Goal: Transaction & Acquisition: Purchase product/service

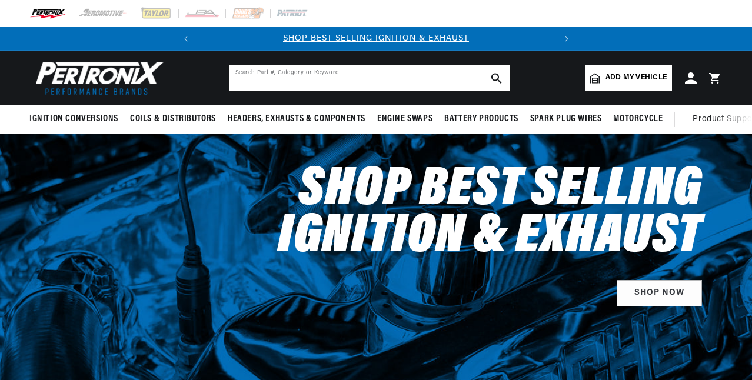
click at [278, 77] on input "text" at bounding box center [369, 78] width 280 height 26
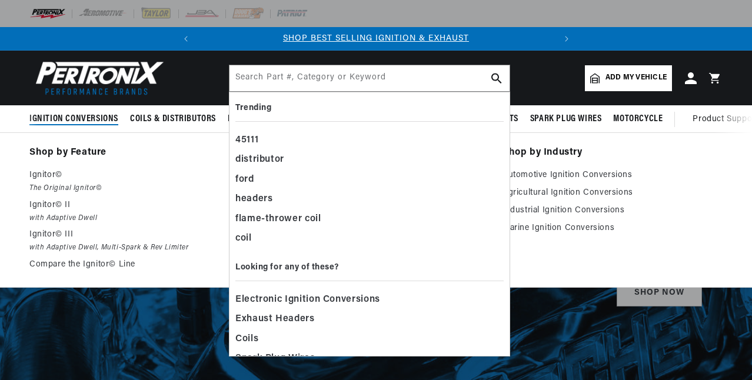
click at [98, 117] on span "Ignition Conversions" at bounding box center [73, 119] width 89 height 12
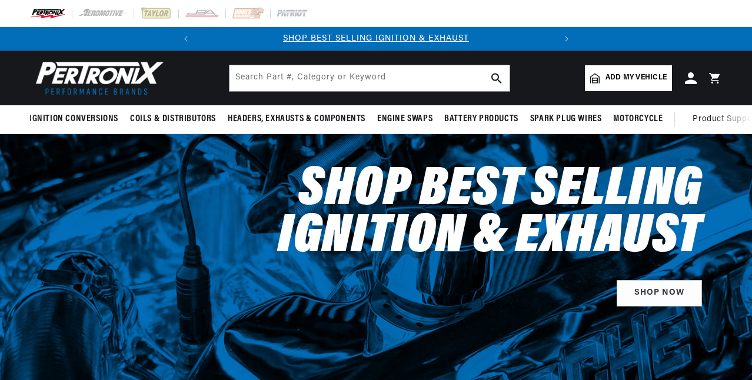
scroll to position [0, 357]
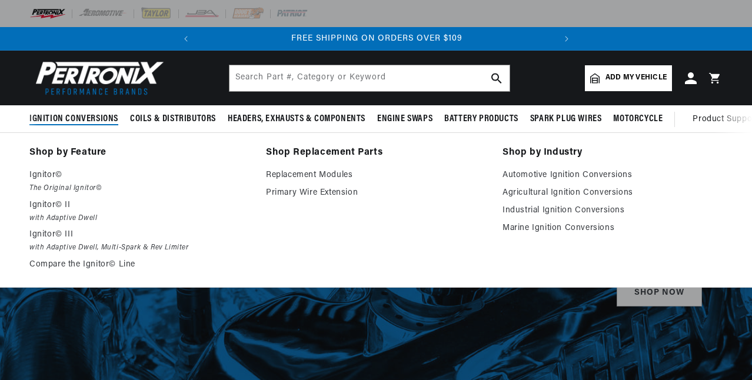
click at [77, 120] on span "Ignition Conversions" at bounding box center [73, 119] width 89 height 12
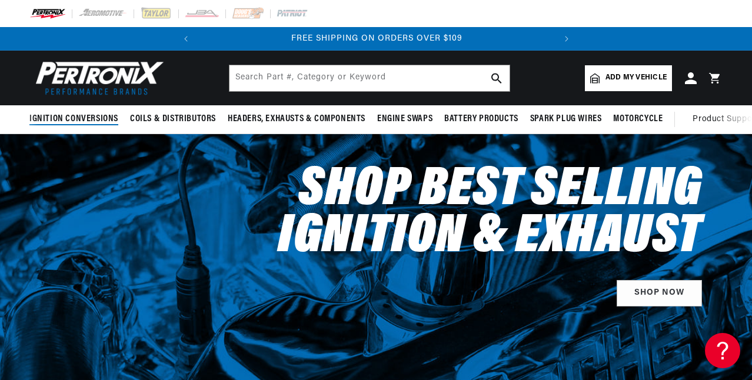
scroll to position [0, 0]
click at [77, 120] on span "Ignition Conversions" at bounding box center [73, 119] width 89 height 12
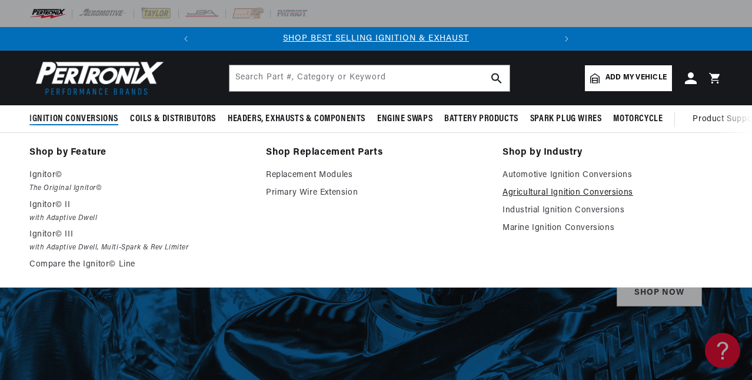
scroll to position [0, 357]
click at [556, 194] on link "Agricultural Ignition Conversions" at bounding box center [612, 193] width 220 height 14
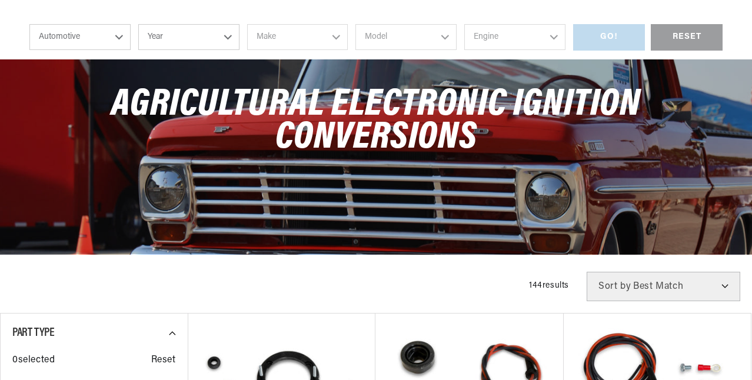
scroll to position [341, 0]
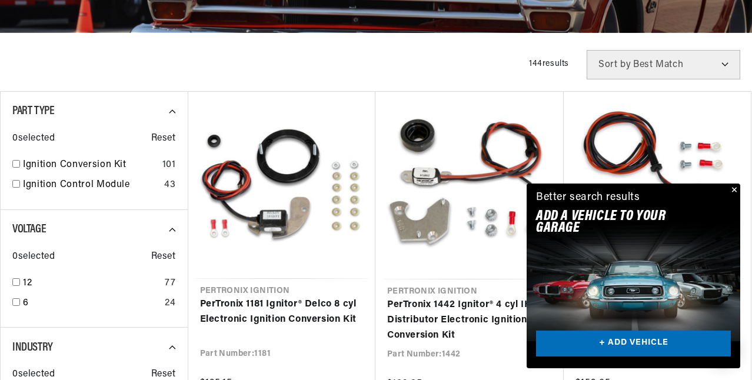
click at [734, 191] on button "Close" at bounding box center [733, 191] width 14 height 14
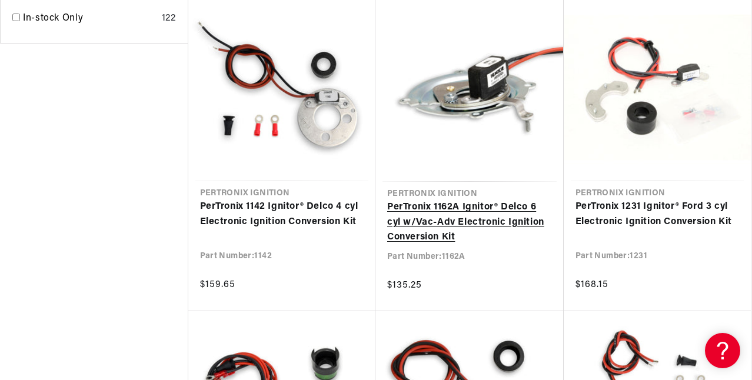
scroll to position [1077, 0]
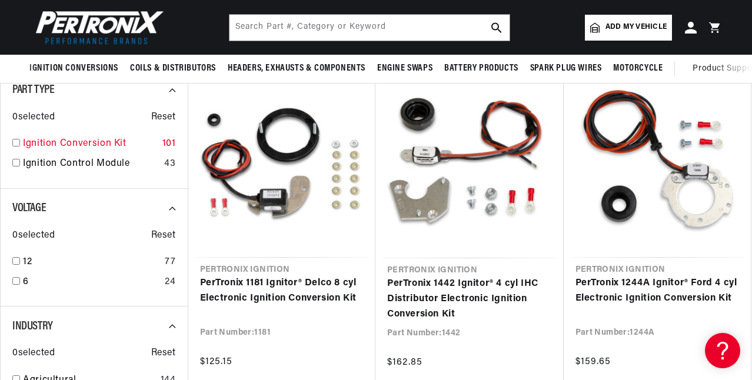
click at [18, 144] on input "checkbox" at bounding box center [16, 143] width 8 height 8
checkbox input "true"
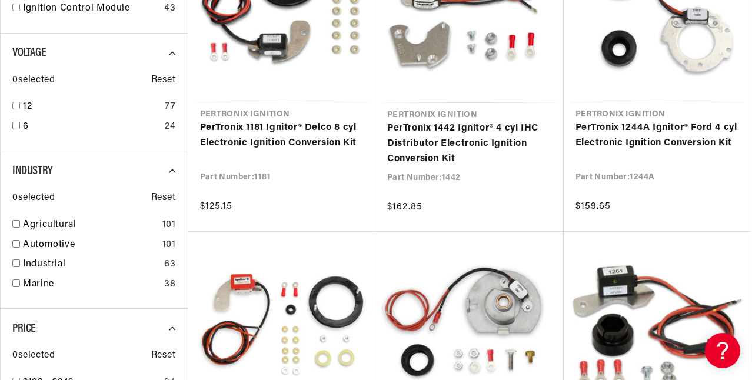
scroll to position [519, 0]
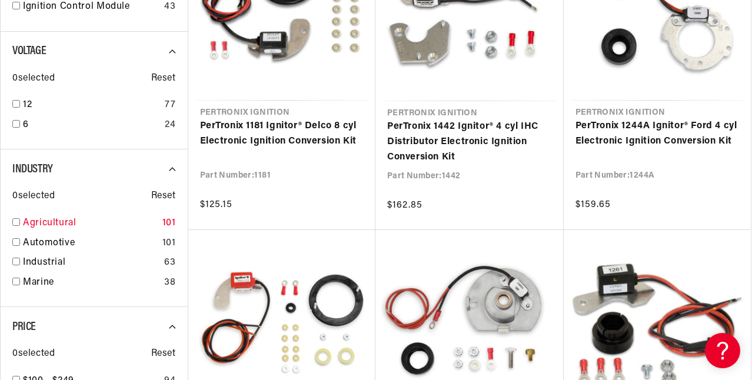
click at [17, 222] on input "checkbox" at bounding box center [16, 222] width 8 height 8
checkbox input "true"
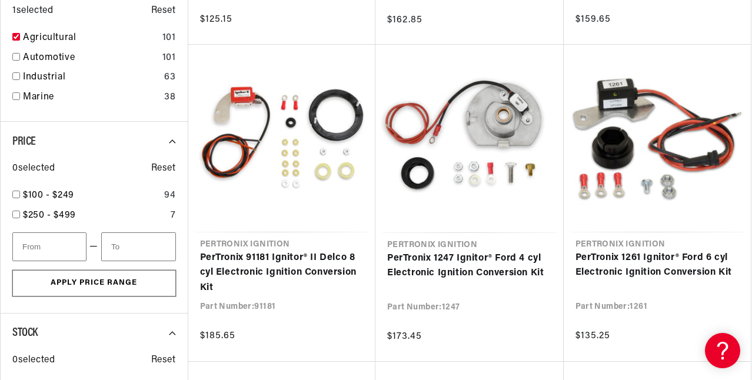
click at [98, 288] on button "Apply Price Range" at bounding box center [94, 283] width 164 height 26
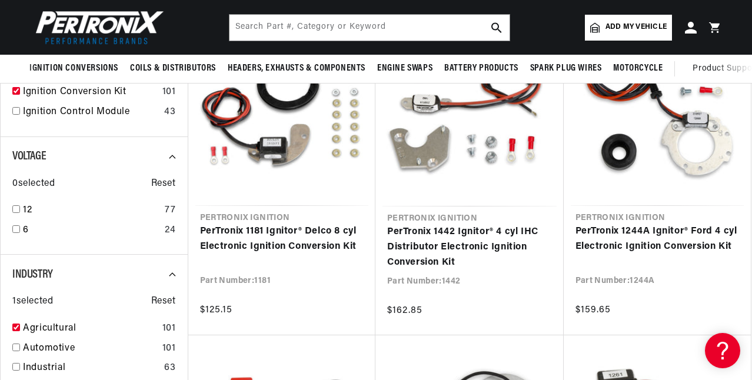
scroll to position [388, 0]
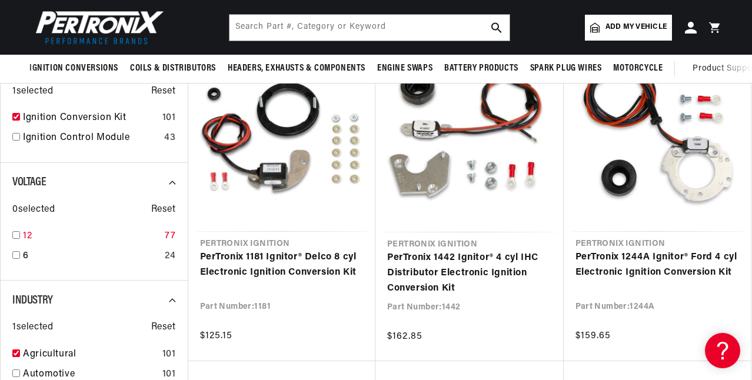
click at [18, 236] on input "checkbox" at bounding box center [16, 235] width 8 height 8
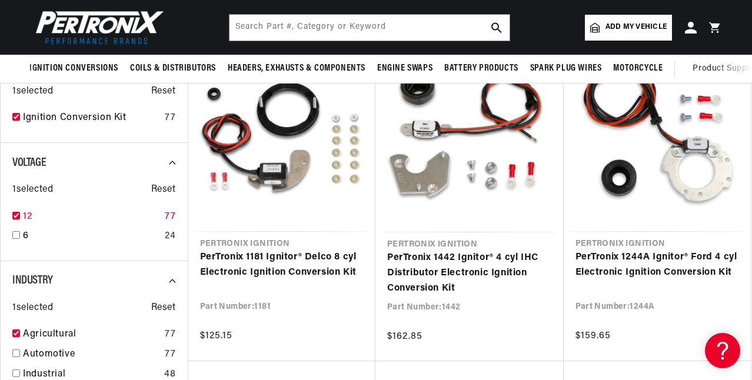
checkbox input "true"
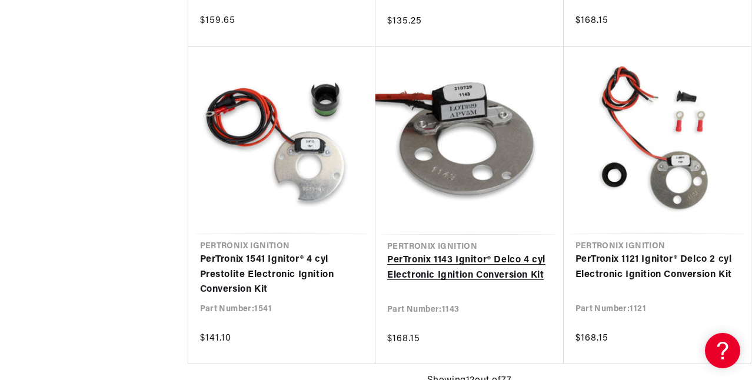
scroll to position [1344, 0]
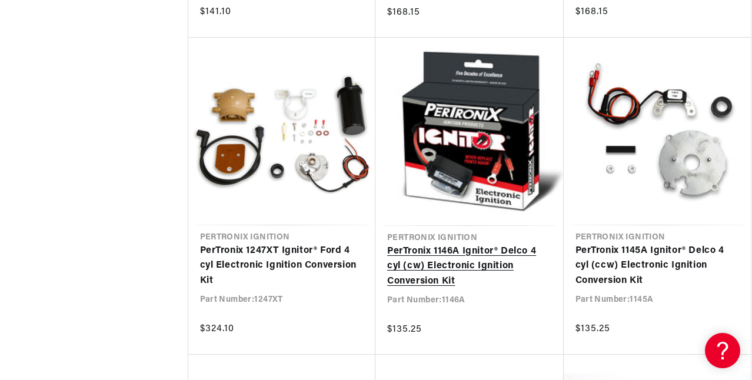
scroll to position [0, 357]
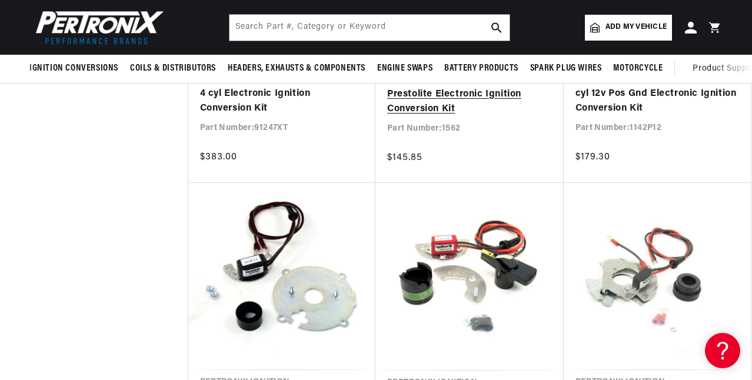
scroll to position [3736, 0]
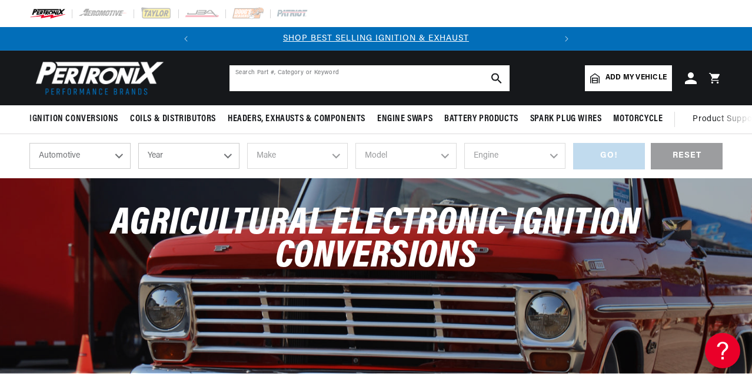
click at [337, 78] on input "text" at bounding box center [369, 78] width 280 height 26
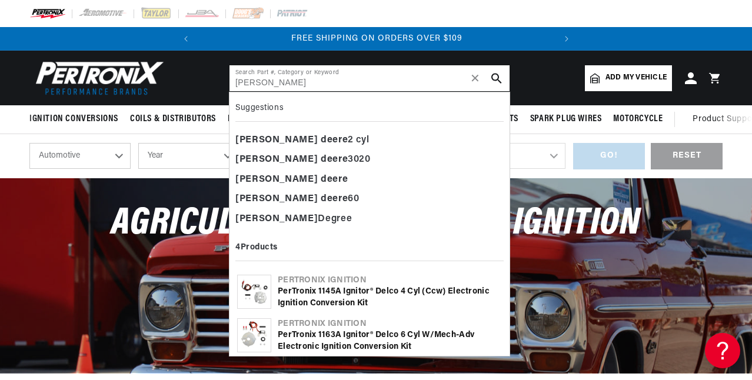
type input "[PERSON_NAME]"
